Goal: Use online tool/utility

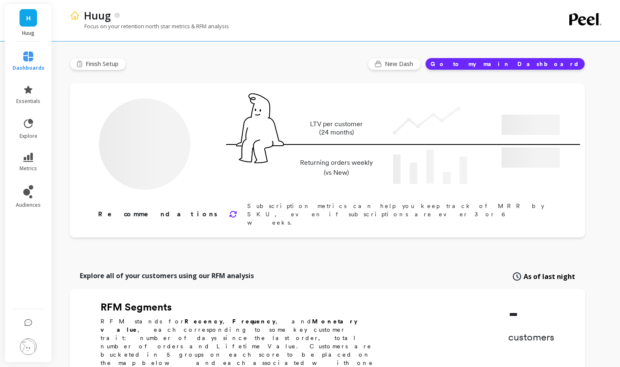
type input "Champions"
type input "1953"
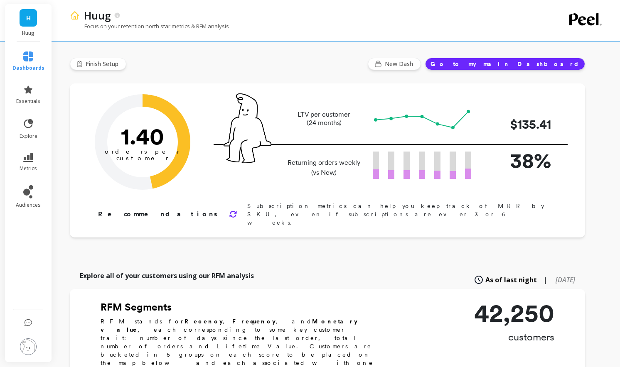
click at [34, 321] on li at bounding box center [28, 324] width 49 height 18
click at [30, 321] on icon at bounding box center [28, 323] width 8 height 8
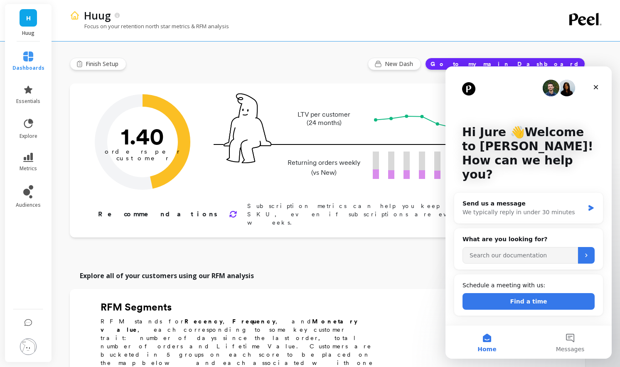
click at [601, 80] on div "Hi Jure 👋Welcome to [PERSON_NAME]! How can we help you?" at bounding box center [529, 155] width 150 height 178
click at [601, 87] on div "Close" at bounding box center [595, 87] width 15 height 15
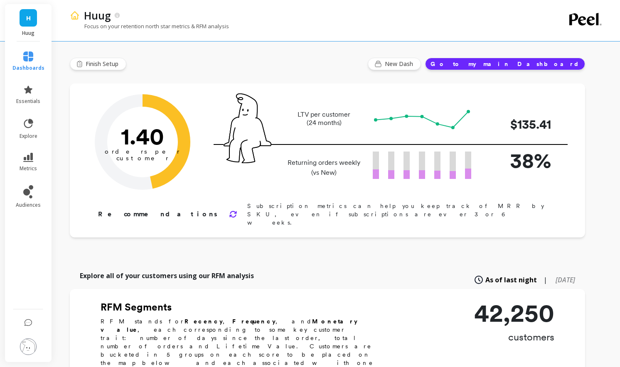
click at [282, 202] on div "Recommendations Subscription metrics can help you keep track of MRR by SKU, eve…" at bounding box center [328, 214] width 460 height 25
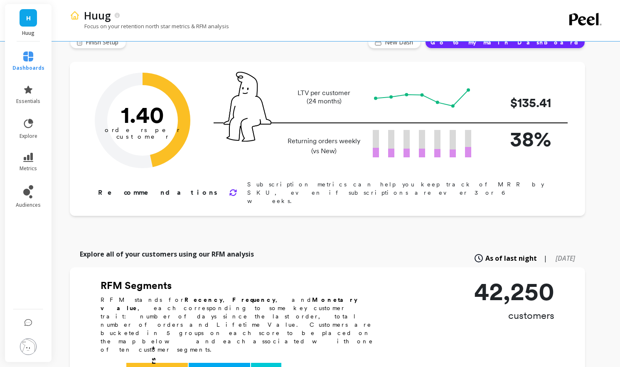
scroll to position [1, 0]
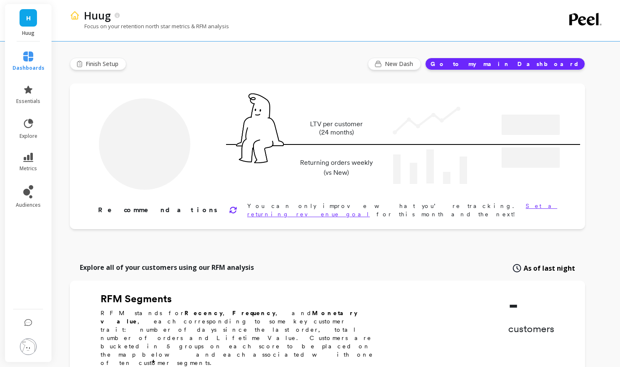
type input "Champions"
type input "1953"
